Goal: Find specific page/section: Find specific page/section

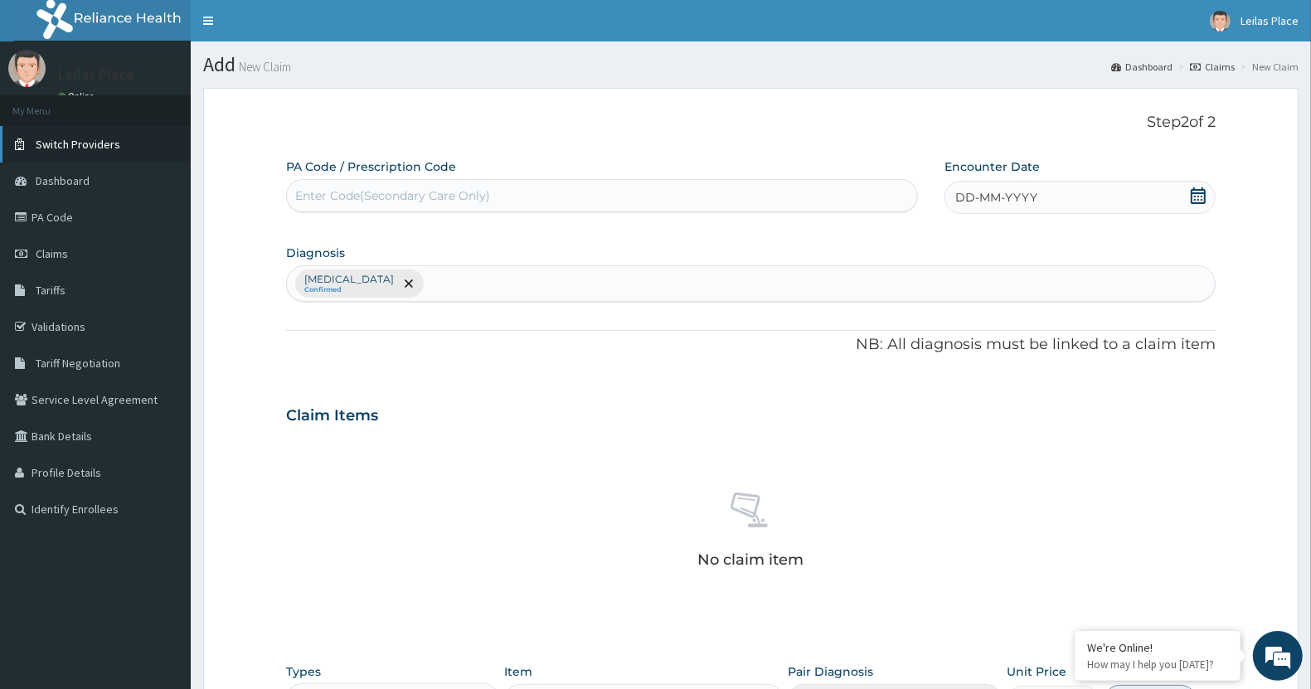
click at [92, 139] on span "Switch Providers" at bounding box center [78, 144] width 85 height 15
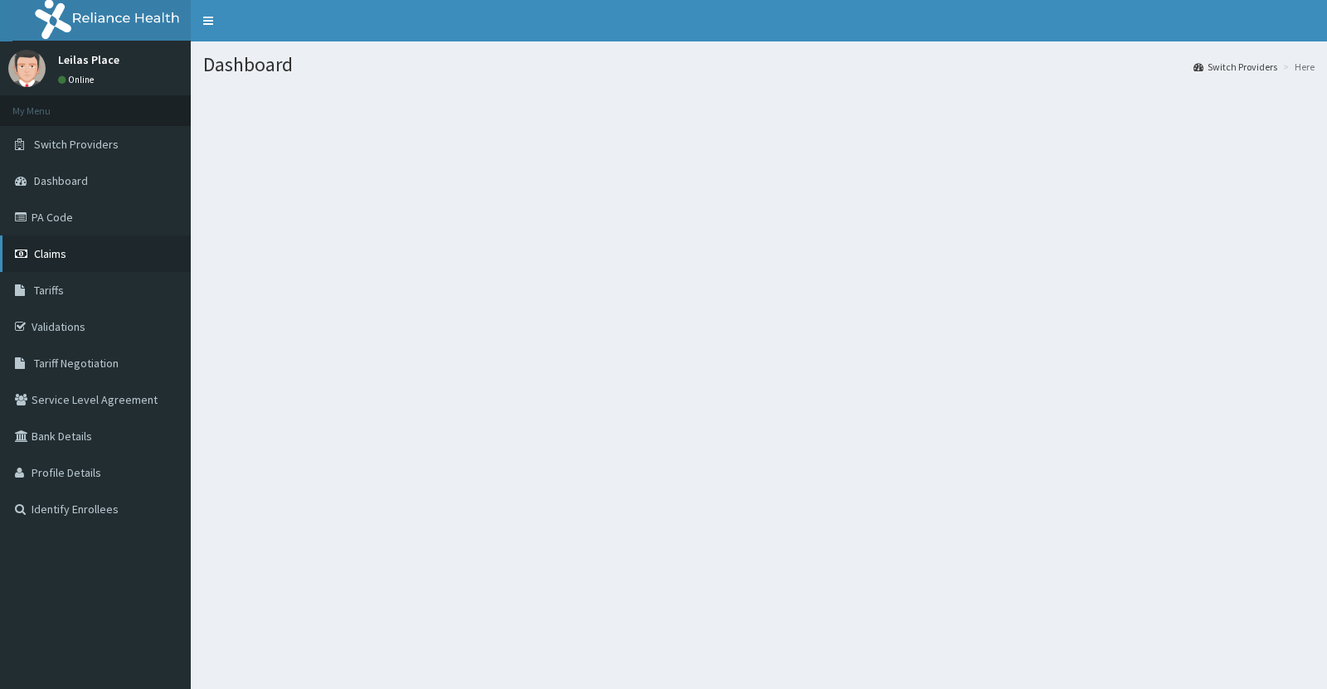
click at [51, 250] on span "Claims" at bounding box center [50, 253] width 32 height 15
click at [55, 216] on link "PA Code" at bounding box center [95, 217] width 191 height 36
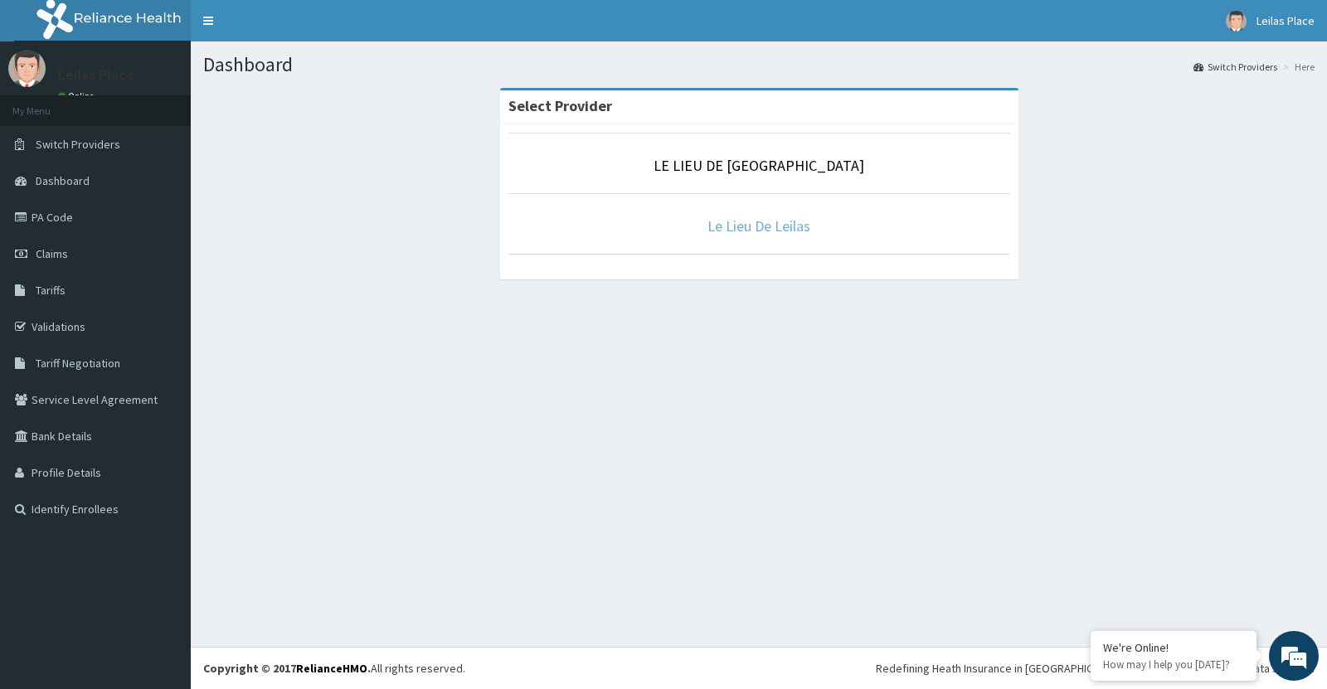
click at [774, 226] on link "Le Lieu De Leilas" at bounding box center [758, 225] width 103 height 19
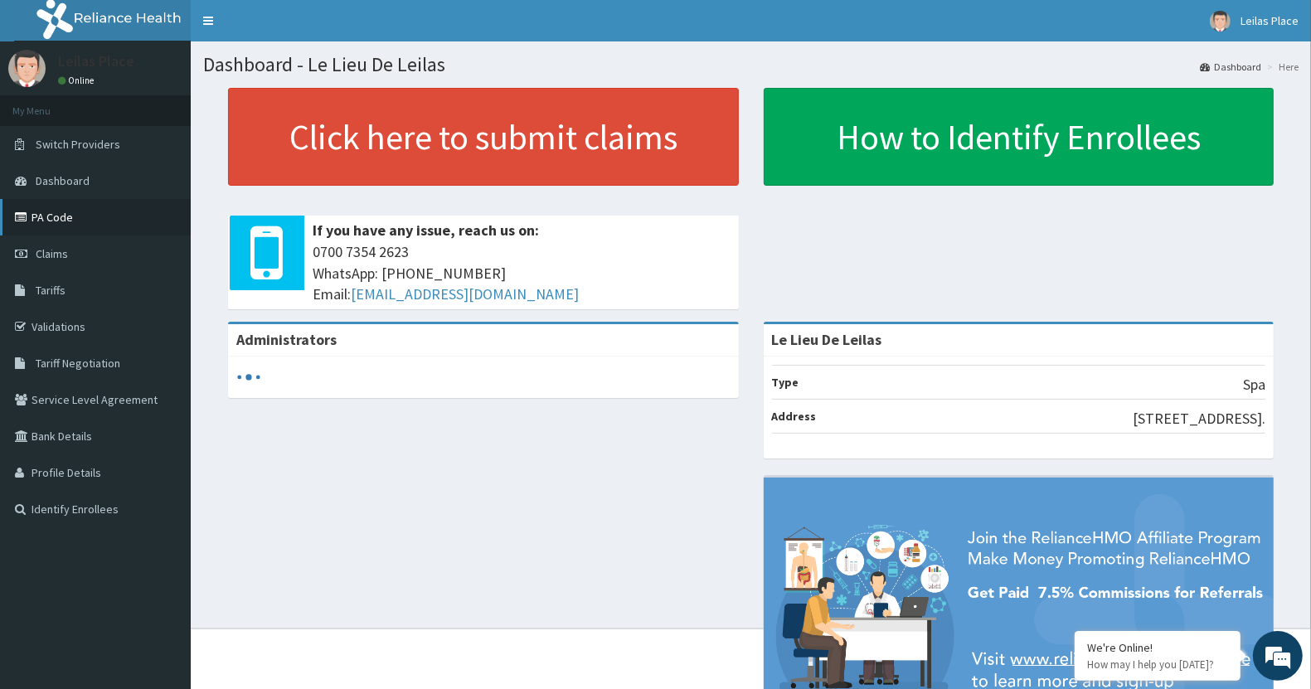
click at [59, 216] on link "PA Code" at bounding box center [95, 217] width 191 height 36
